Goal: Task Accomplishment & Management: Use online tool/utility

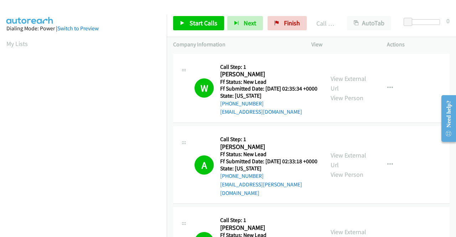
scroll to position [162, 0]
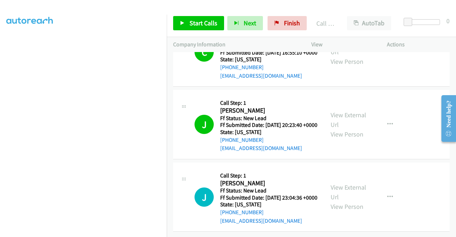
click at [395, 147] on td "J Callback Scheduled Call Step: 1 [PERSON_NAME] America/New_York Ff Status: New…" at bounding box center [311, 124] width 289 height 73
click at [330, 183] on link "View External Url" at bounding box center [348, 192] width 36 height 18
click at [209, 25] on span "Start Calls" at bounding box center [203, 23] width 28 height 8
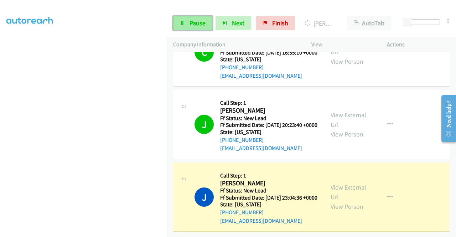
click at [194, 20] on span "Pause" at bounding box center [197, 23] width 16 height 8
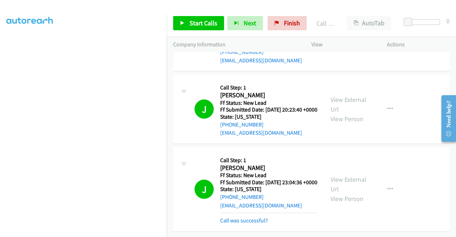
scroll to position [1289, 0]
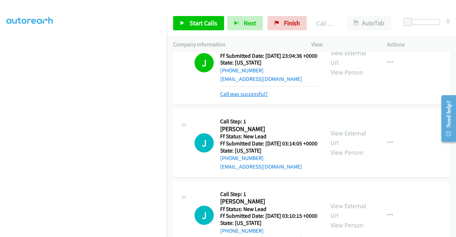
click at [264, 171] on div "Callback Scheduled Call Step: 1 [PERSON_NAME] America/Los_Angeles Ff Status: Ne…" at bounding box center [268, 143] width 97 height 56
click at [261, 97] on link "Call was successful?" at bounding box center [244, 93] width 48 height 7
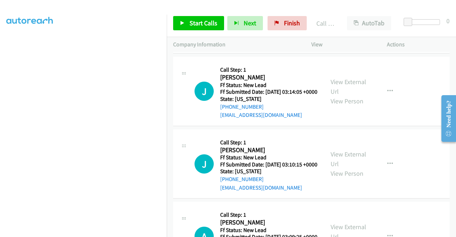
scroll to position [1361, 0]
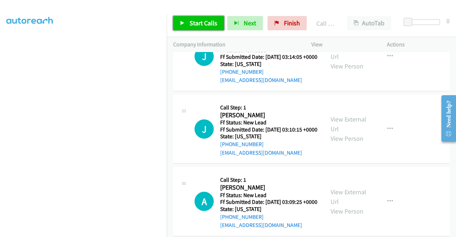
click at [206, 29] on link "Start Calls" at bounding box center [198, 23] width 51 height 14
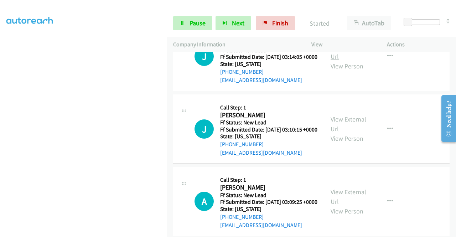
click at [355, 61] on link "View External Url" at bounding box center [348, 52] width 36 height 18
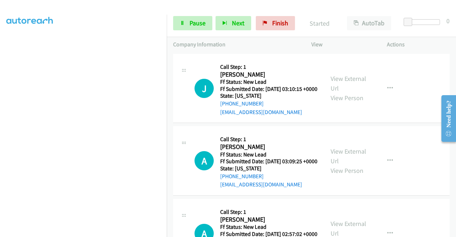
scroll to position [1432, 0]
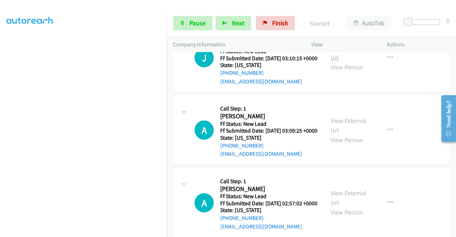
click at [349, 62] on link "View External Url" at bounding box center [348, 53] width 36 height 18
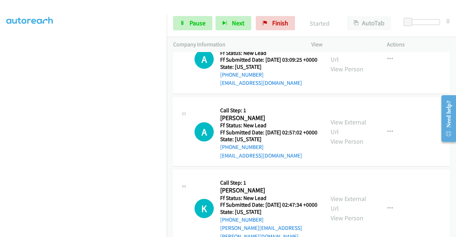
scroll to position [1503, 0]
click at [348, 63] on link "View External Url" at bounding box center [348, 54] width 36 height 18
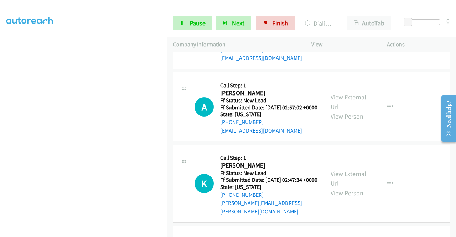
scroll to position [1539, 0]
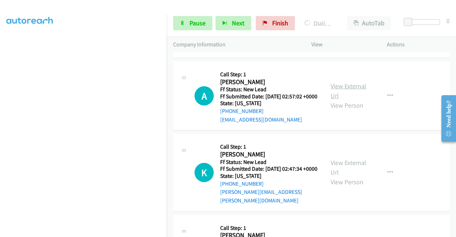
click at [345, 100] on link "View External Url" at bounding box center [348, 91] width 36 height 18
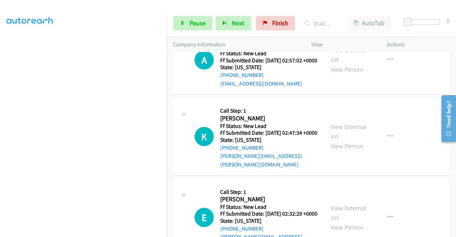
scroll to position [1645, 0]
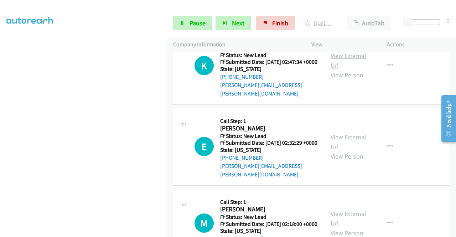
click at [348, 69] on link "View External Url" at bounding box center [348, 61] width 36 height 18
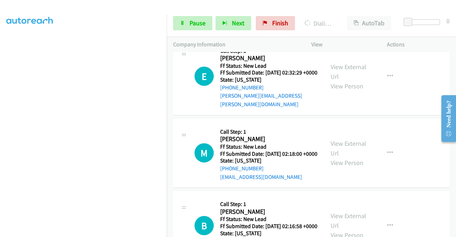
scroll to position [1717, 0]
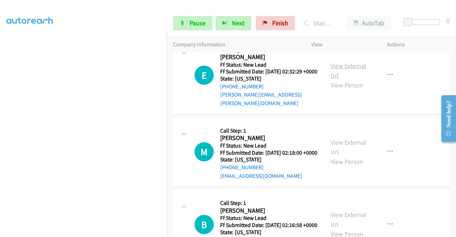
click at [345, 79] on link "View External Url" at bounding box center [348, 71] width 36 height 18
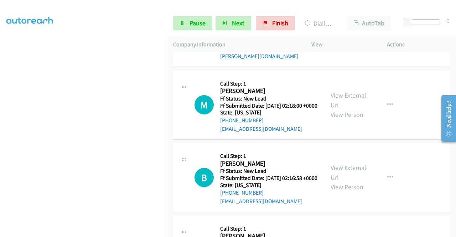
scroll to position [1788, 0]
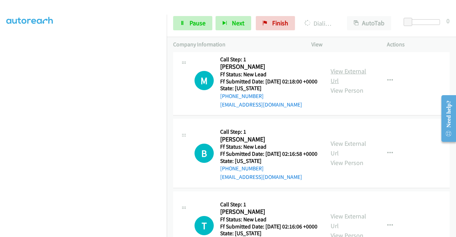
click at [342, 85] on link "View External Url" at bounding box center [348, 76] width 36 height 18
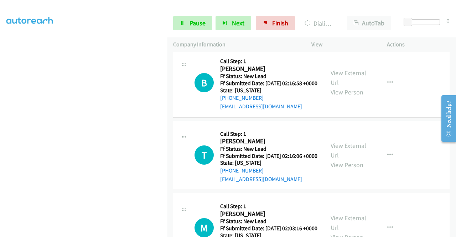
scroll to position [1859, 0]
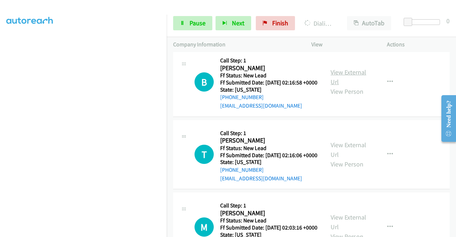
click at [345, 86] on link "View External Url" at bounding box center [348, 77] width 36 height 18
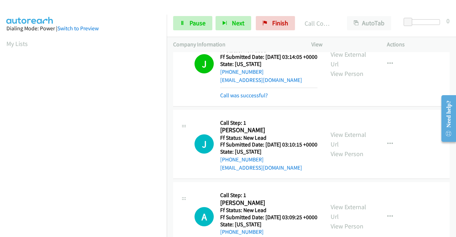
scroll to position [36, 0]
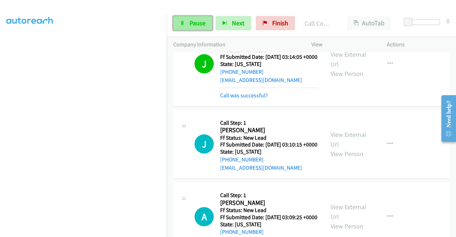
click at [187, 27] on link "Pause" at bounding box center [192, 23] width 39 height 14
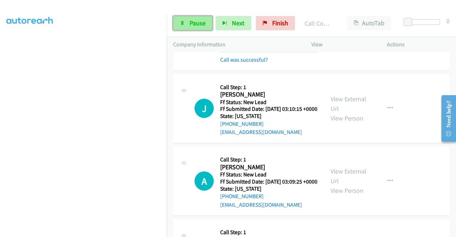
click at [189, 24] on link "Pause" at bounding box center [192, 23] width 39 height 14
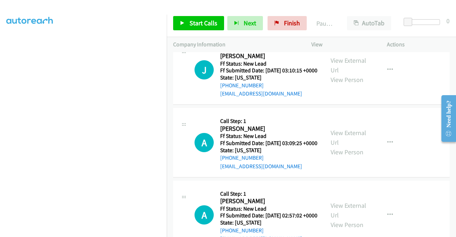
scroll to position [1503, 0]
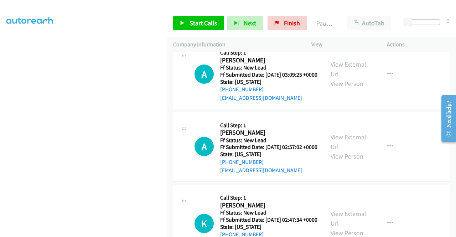
drag, startPoint x: 265, startPoint y: 128, endPoint x: 227, endPoint y: 130, distance: 37.8
click at [227, 21] on div "[PHONE_NUMBER]" at bounding box center [268, 17] width 97 height 9
copy link "[PHONE_NUMBER]"
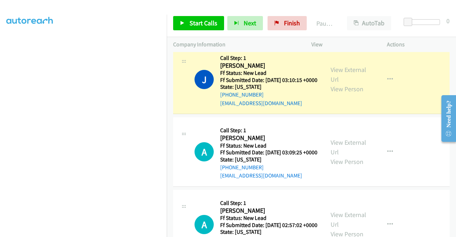
scroll to position [1460, 0]
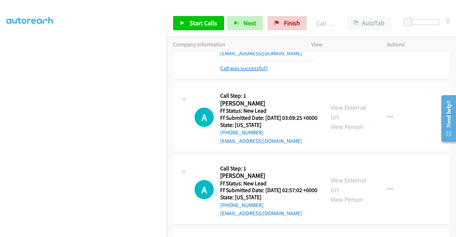
click at [261, 72] on link "Call was successful?" at bounding box center [244, 68] width 48 height 7
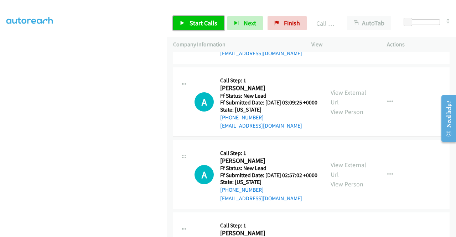
click at [194, 24] on span "Start Calls" at bounding box center [203, 23] width 28 height 8
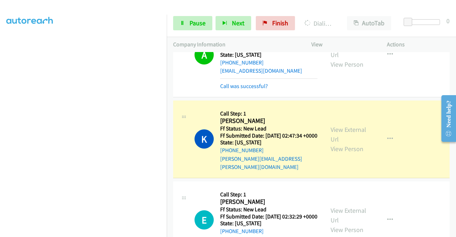
scroll to position [1638, 0]
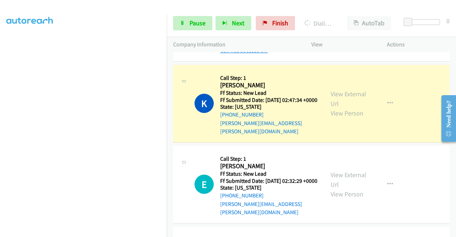
click at [252, 54] on link "Call was successful?" at bounding box center [244, 50] width 48 height 7
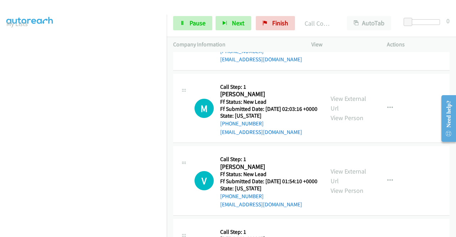
scroll to position [2002, 0]
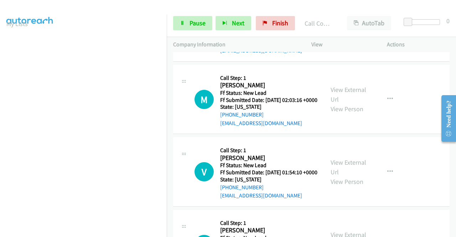
click at [353, 31] on link "View External Url" at bounding box center [348, 22] width 36 height 18
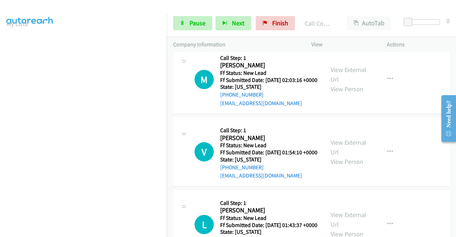
scroll to position [2037, 0]
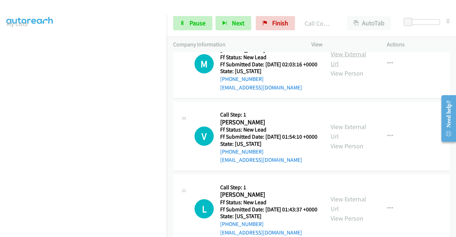
click at [340, 68] on link "View External Url" at bounding box center [348, 59] width 36 height 18
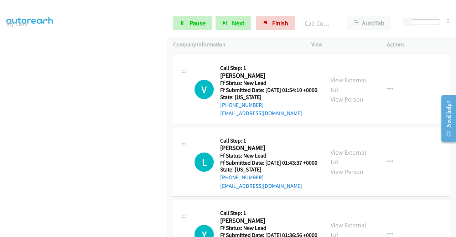
scroll to position [2108, 0]
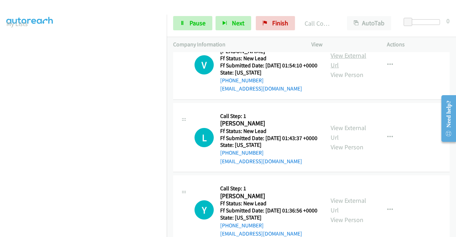
click at [336, 69] on link "View External Url" at bounding box center [348, 60] width 36 height 18
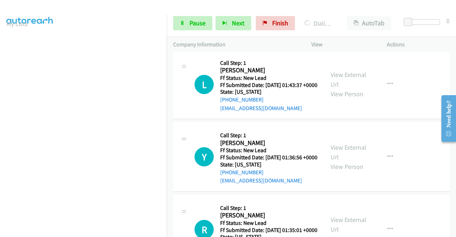
scroll to position [2215, 0]
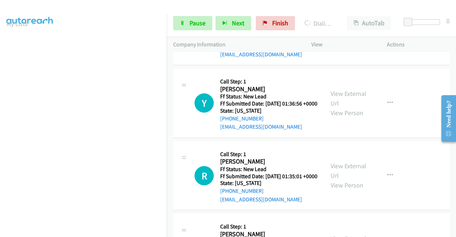
click at [351, 35] on link "View External Url" at bounding box center [348, 26] width 36 height 18
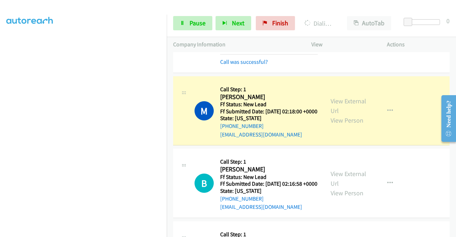
scroll to position [0, 0]
click at [241, 65] on link "Call was successful?" at bounding box center [244, 61] width 48 height 7
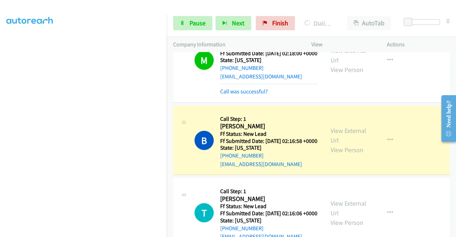
scroll to position [1923, 0]
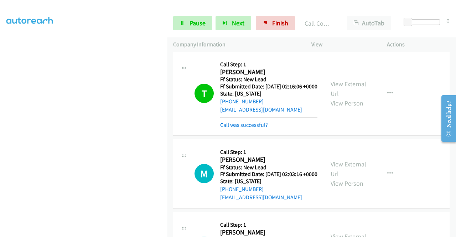
scroll to position [1958, 0]
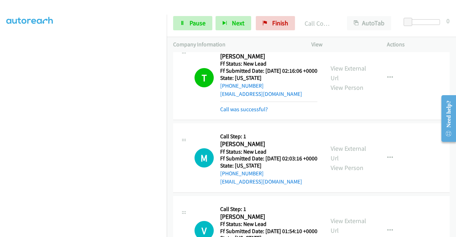
click at [256, 25] on link "Call was successful?" at bounding box center [244, 21] width 48 height 7
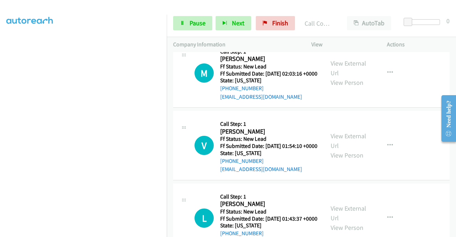
scroll to position [2065, 0]
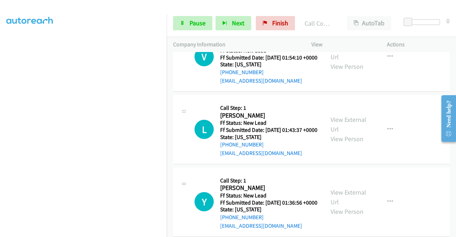
scroll to position [2136, 0]
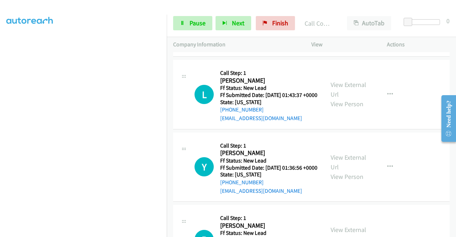
drag, startPoint x: 232, startPoint y: 119, endPoint x: 226, endPoint y: 119, distance: 6.1
copy link "[PHONE_NUMBER]"
click at [196, 21] on span "Pause" at bounding box center [197, 23] width 16 height 8
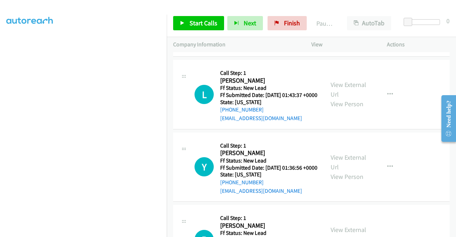
scroll to position [162, 0]
click at [102, 233] on aside "Dialing Mode: Power | Switch to Preview My Lists" at bounding box center [83, 54] width 167 height 394
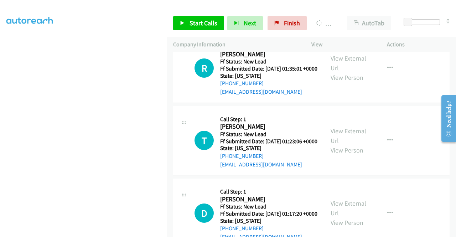
scroll to position [2314, 0]
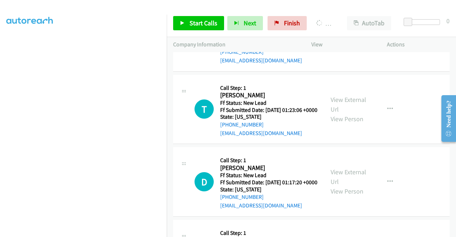
scroll to position [2350, 0]
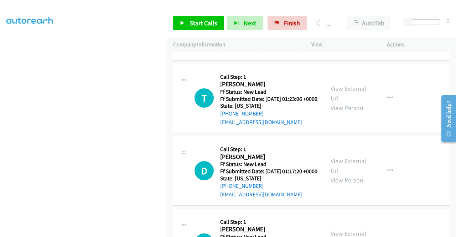
click at [349, 30] on link "View External Url" at bounding box center [348, 21] width 36 height 18
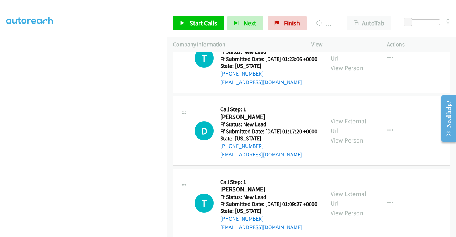
scroll to position [2421, 0]
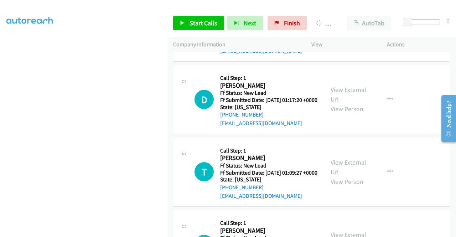
click at [348, 31] on link "View External Url" at bounding box center [348, 22] width 36 height 18
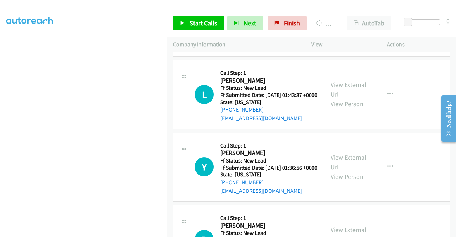
scroll to position [0, 0]
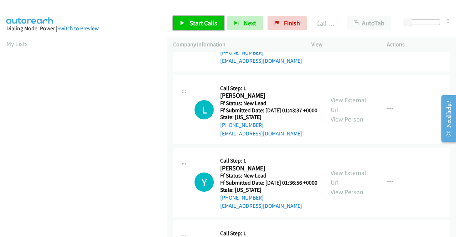
click at [193, 17] on link "Start Calls" at bounding box center [198, 23] width 51 height 14
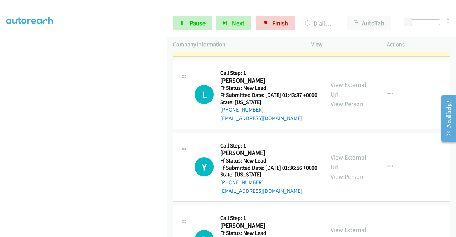
scroll to position [50, 0]
click at [193, 28] on link "Pause" at bounding box center [192, 23] width 39 height 14
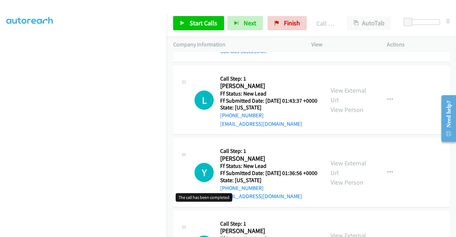
scroll to position [2136, 0]
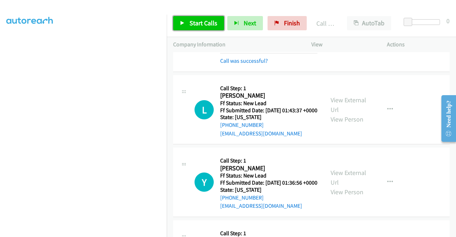
click at [199, 23] on span "Start Calls" at bounding box center [203, 23] width 28 height 8
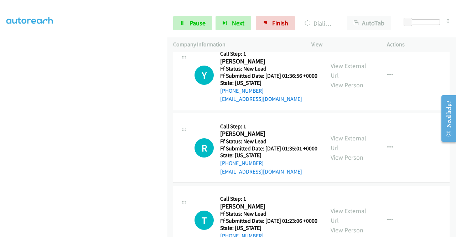
scroll to position [0, 0]
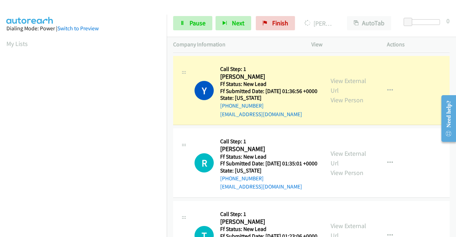
click at [226, 45] on link "Call was successful?" at bounding box center [244, 41] width 48 height 7
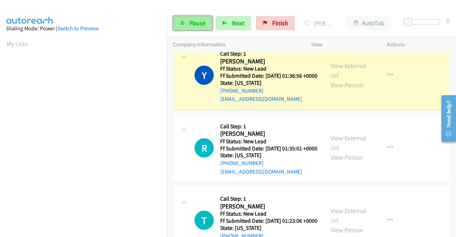
click at [181, 21] on icon at bounding box center [182, 23] width 5 height 5
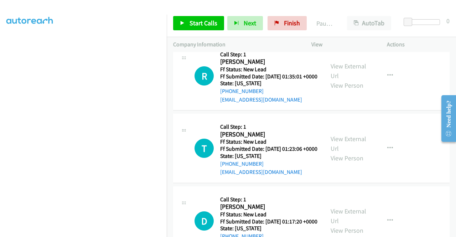
scroll to position [2350, 0]
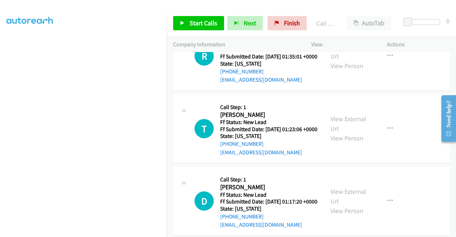
drag, startPoint x: 264, startPoint y: 179, endPoint x: 268, endPoint y: 175, distance: 5.6
click at [264, 11] on link "Call was successful?" at bounding box center [244, 7] width 48 height 7
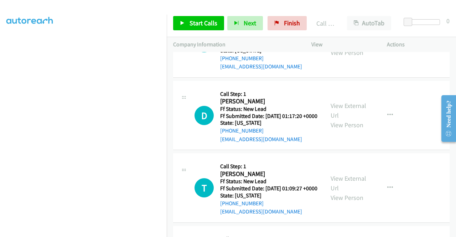
scroll to position [2421, 0]
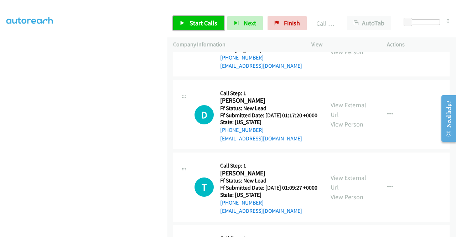
click at [198, 26] on span "Start Calls" at bounding box center [203, 23] width 28 height 8
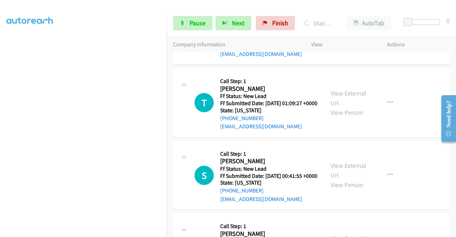
scroll to position [2467, 0]
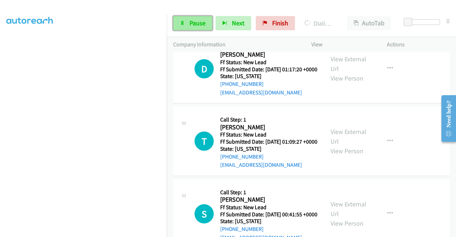
drag, startPoint x: 197, startPoint y: 23, endPoint x: 201, endPoint y: 28, distance: 6.1
click at [197, 23] on span "Pause" at bounding box center [197, 23] width 16 height 8
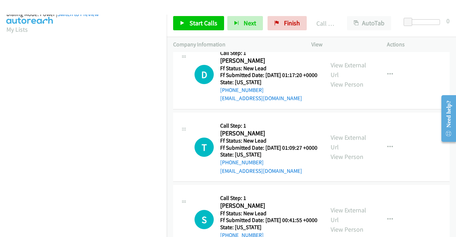
scroll to position [2502, 0]
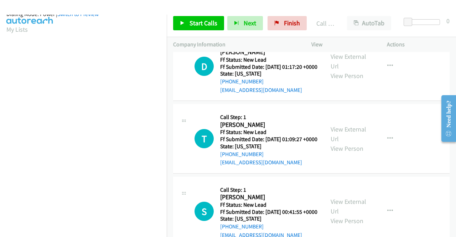
scroll to position [2459, 0]
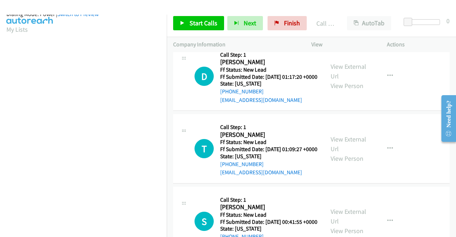
click at [291, 26] on span "Finish" at bounding box center [292, 23] width 16 height 8
